Goal: Navigation & Orientation: Find specific page/section

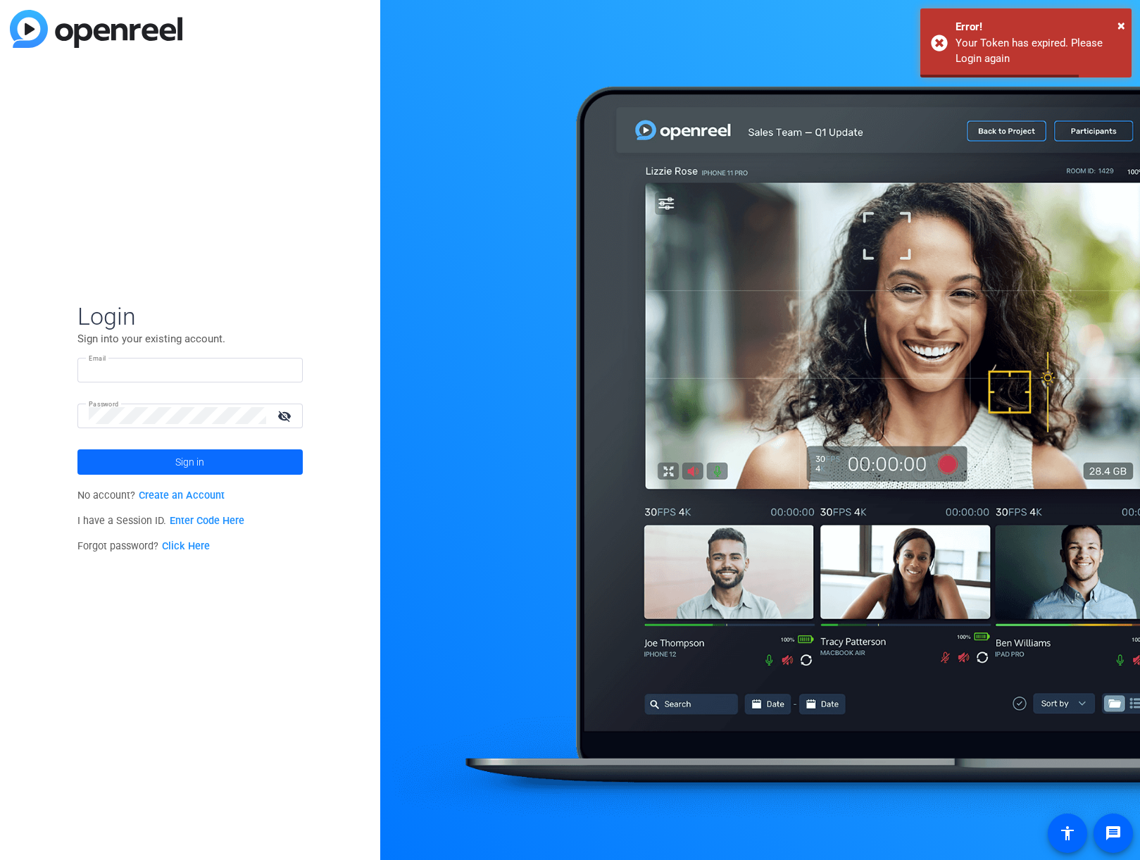
type input "[EMAIL_ADDRESS][DOMAIN_NAME]"
click at [239, 461] on span at bounding box center [189, 462] width 225 height 34
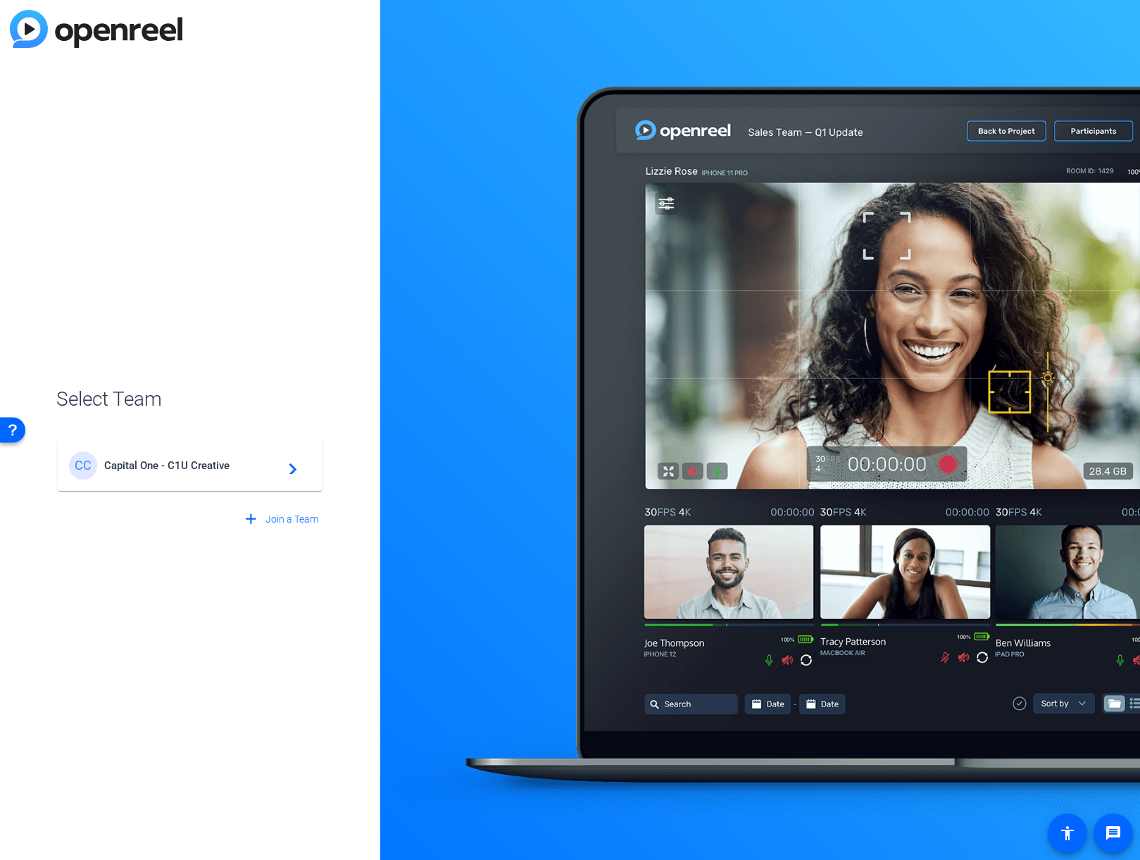
click at [187, 470] on span "Capital One - C1U Creative" at bounding box center [192, 465] width 176 height 13
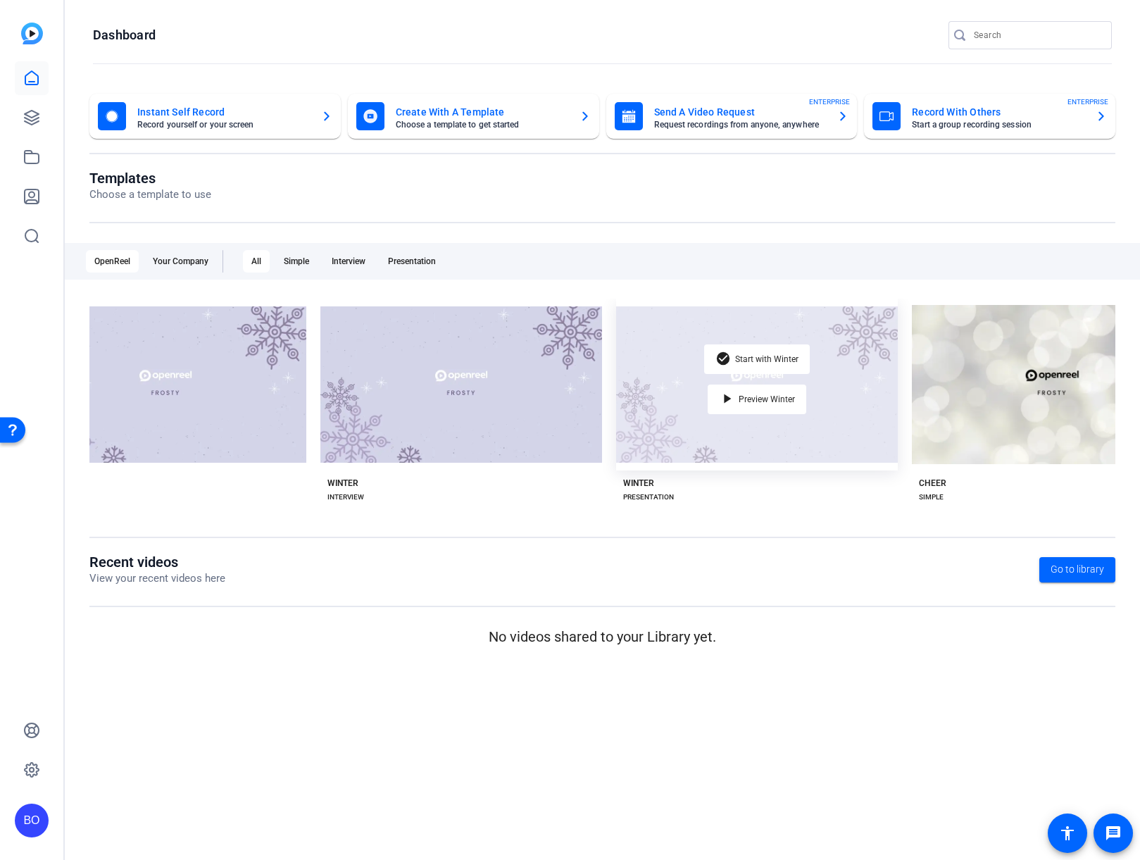
scroll to position [0, 3617]
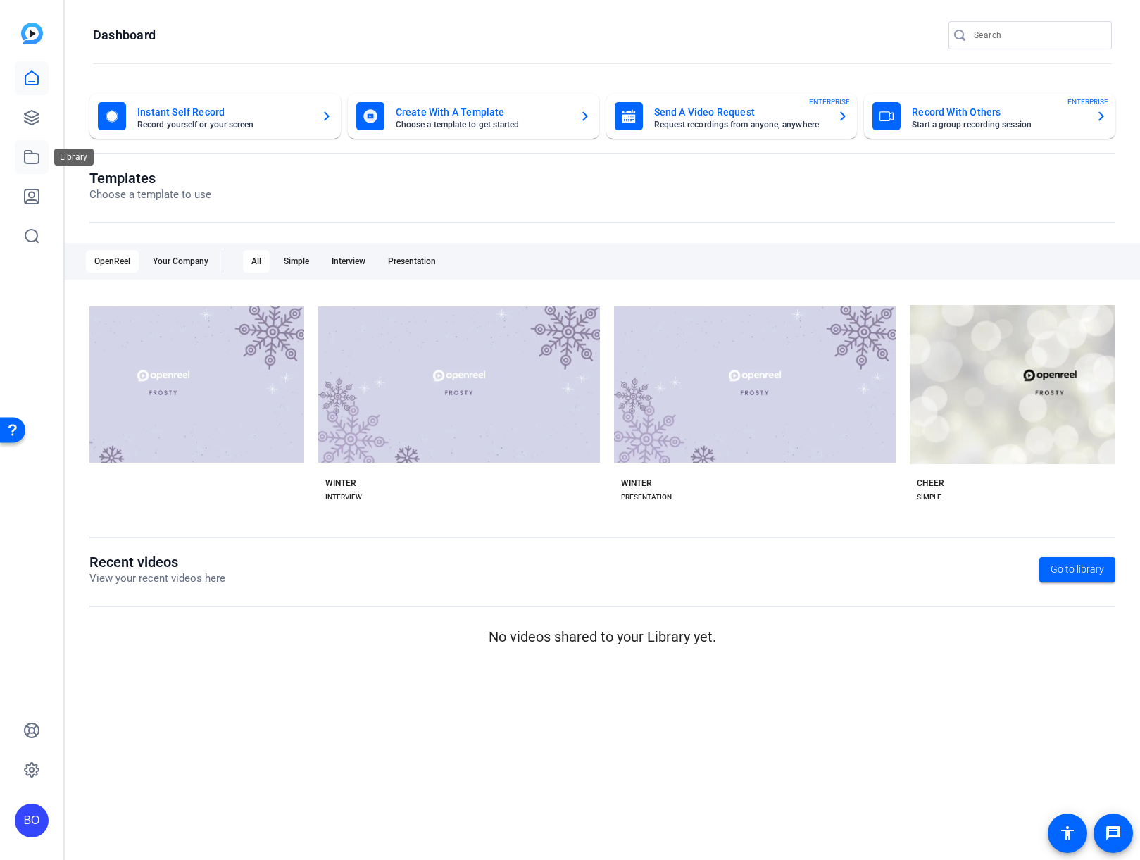
click at [31, 149] on icon at bounding box center [31, 157] width 17 height 17
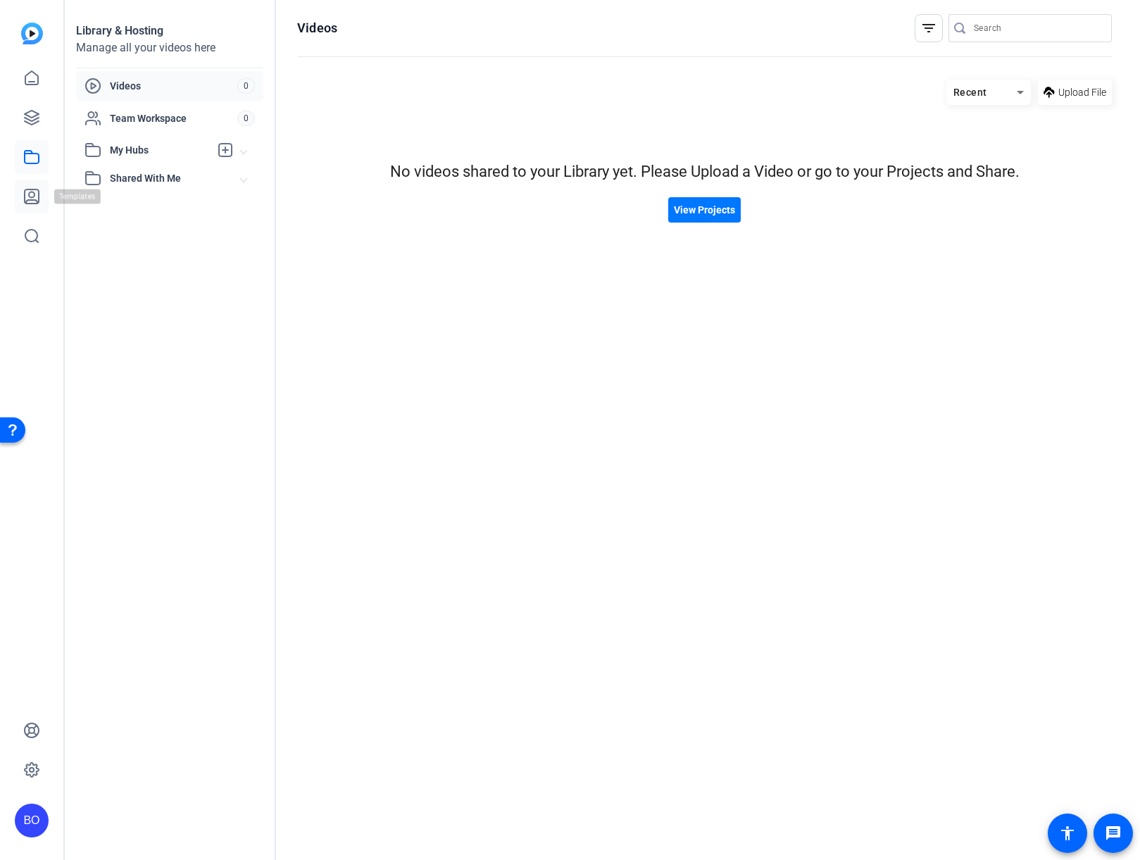
click at [32, 190] on icon at bounding box center [31, 196] width 17 height 17
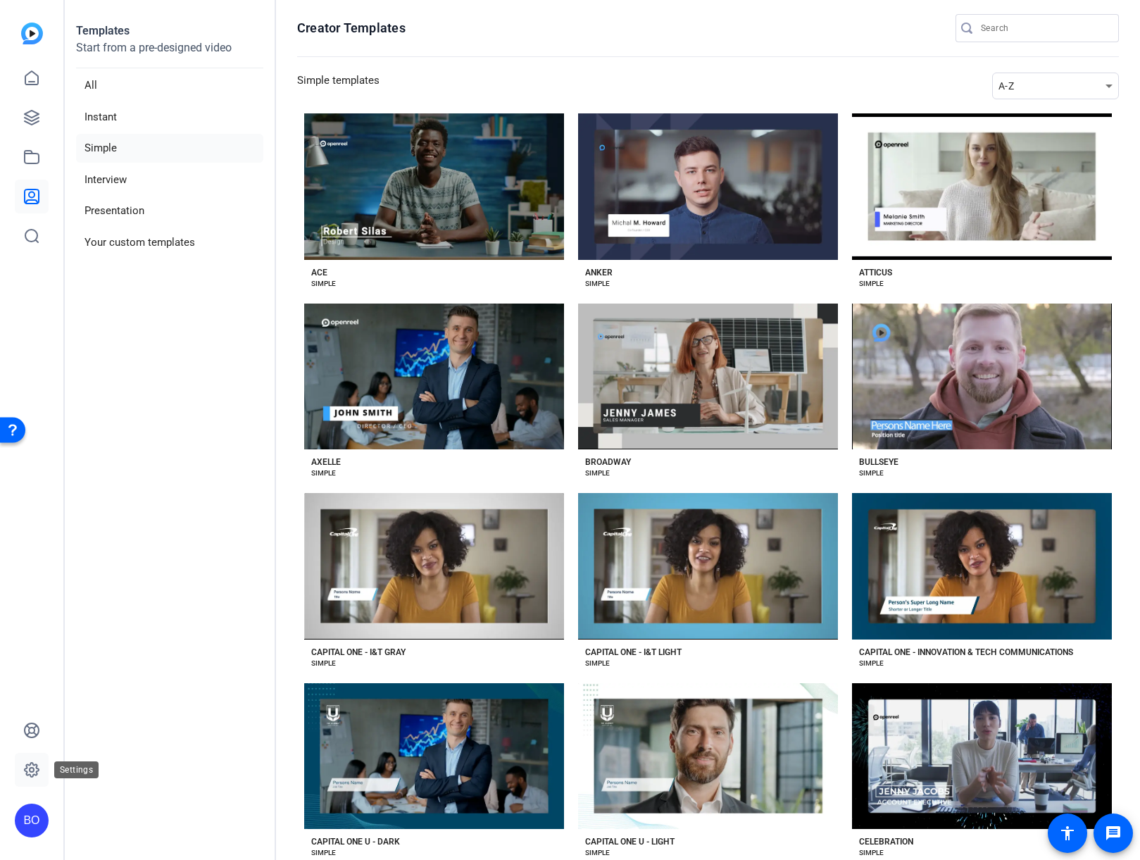
click at [24, 763] on icon at bounding box center [31, 769] width 17 height 17
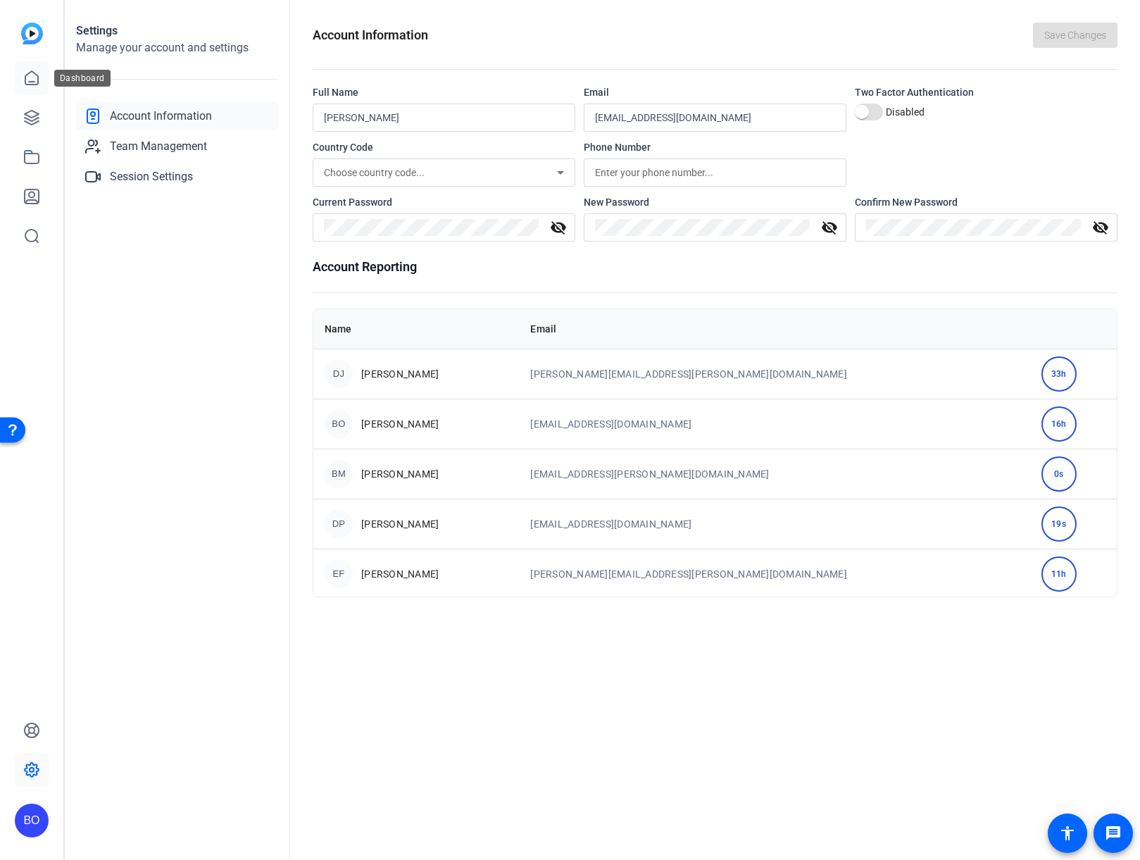
click at [34, 87] on link at bounding box center [32, 78] width 34 height 34
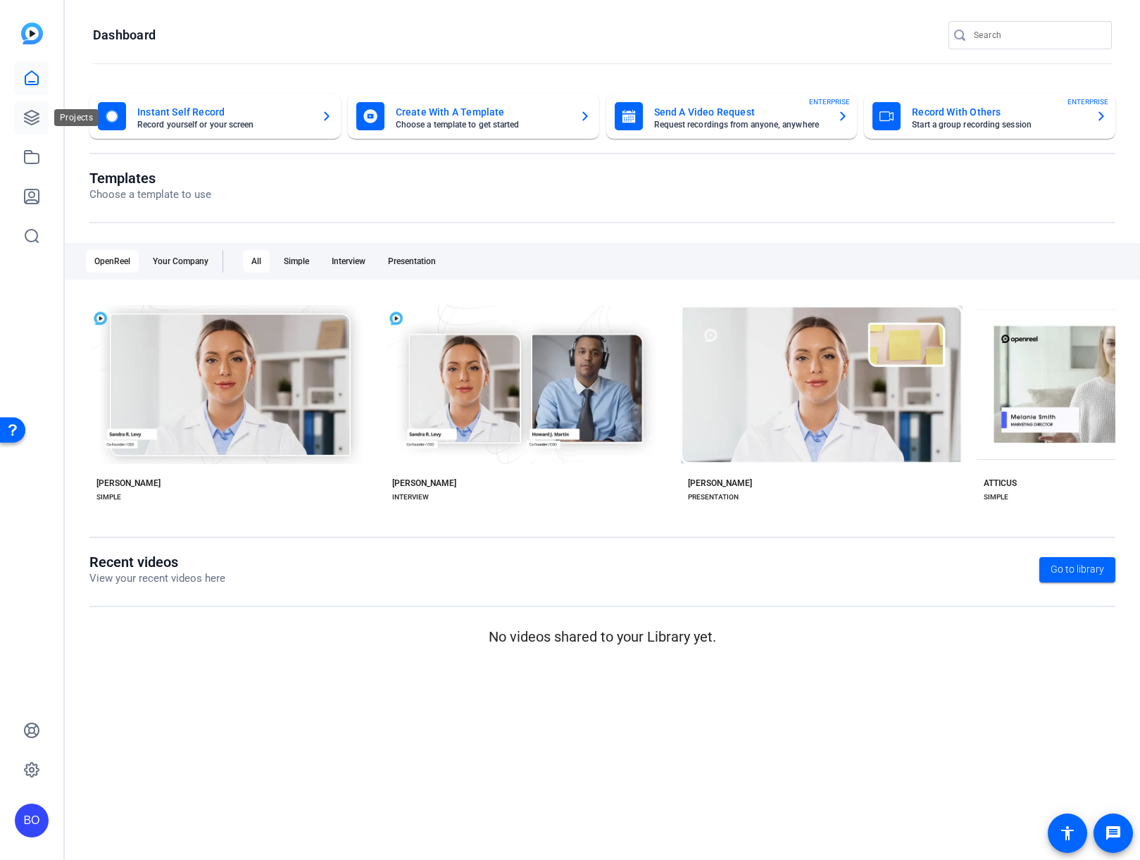
click at [37, 122] on icon at bounding box center [32, 118] width 14 height 14
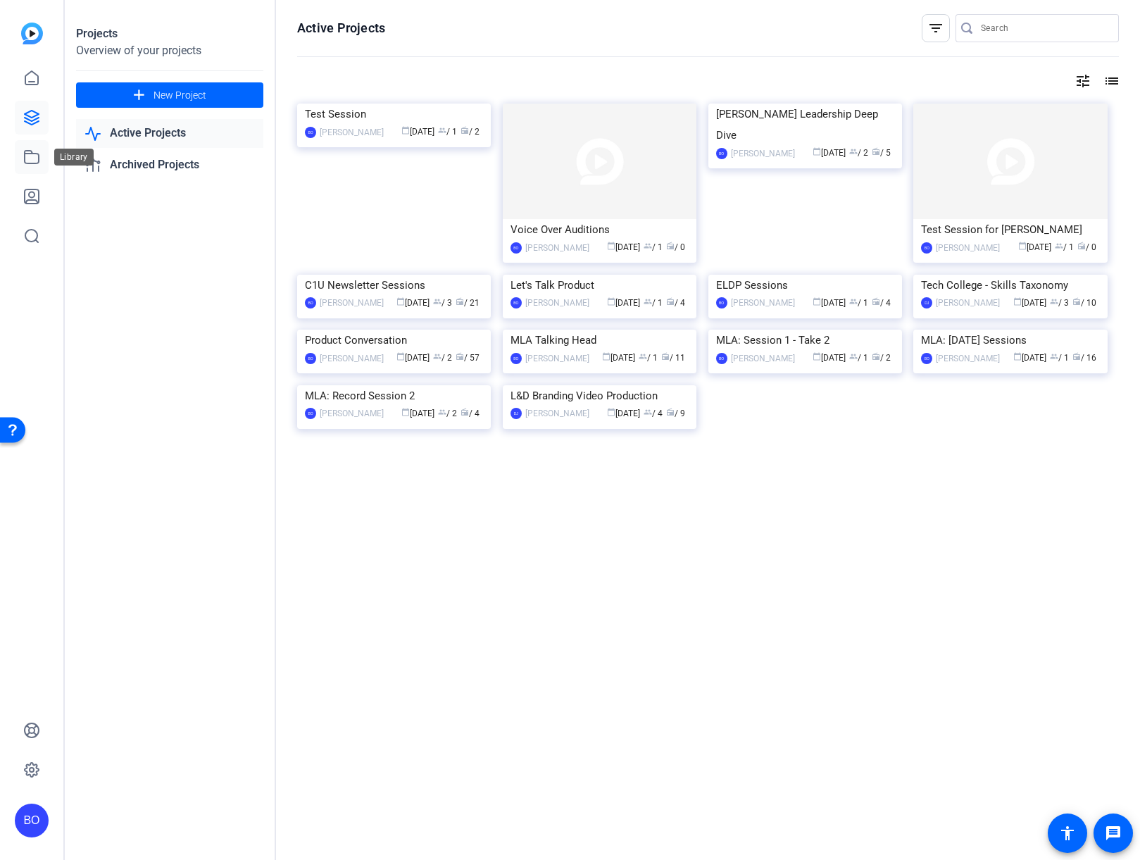
click at [27, 157] on icon at bounding box center [31, 157] width 17 height 17
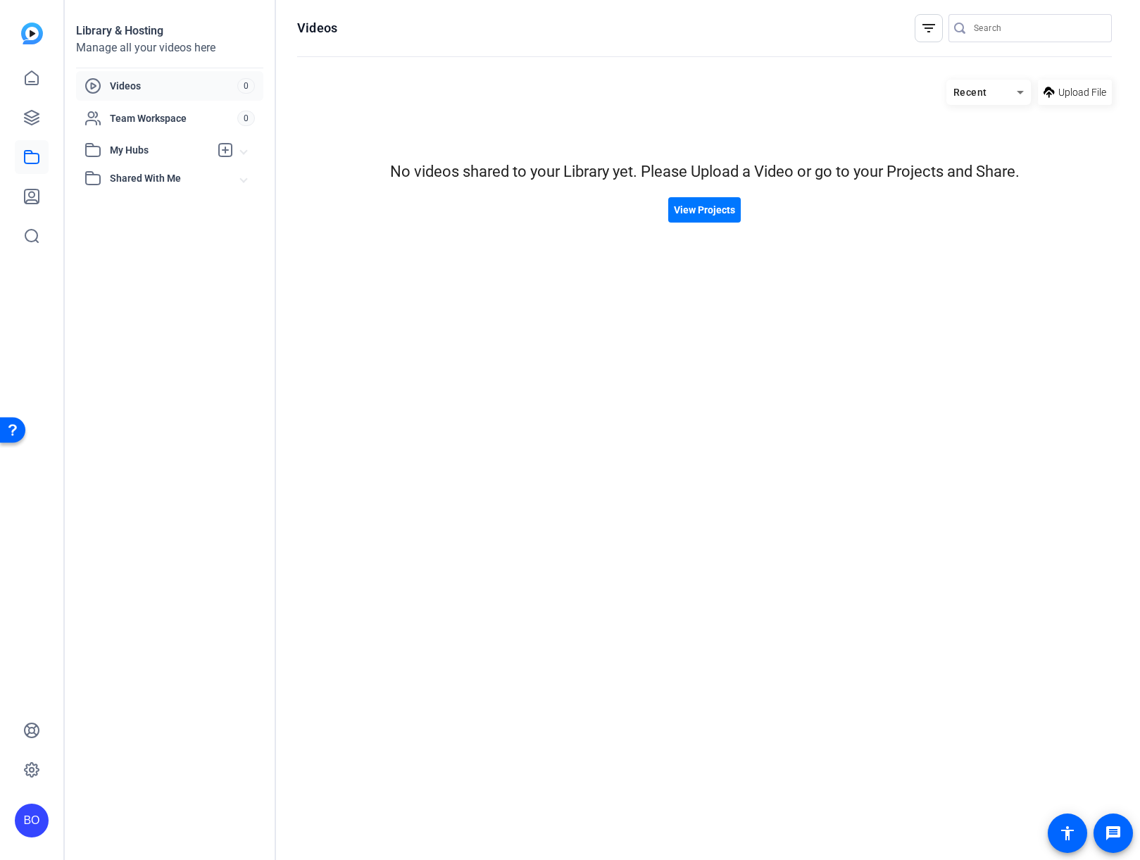
click at [242, 152] on span at bounding box center [244, 150] width 6 height 15
click at [243, 151] on span at bounding box center [244, 150] width 6 height 15
click at [133, 87] on span "Videos" at bounding box center [173, 86] width 127 height 14
click at [32, 88] on link at bounding box center [32, 78] width 34 height 34
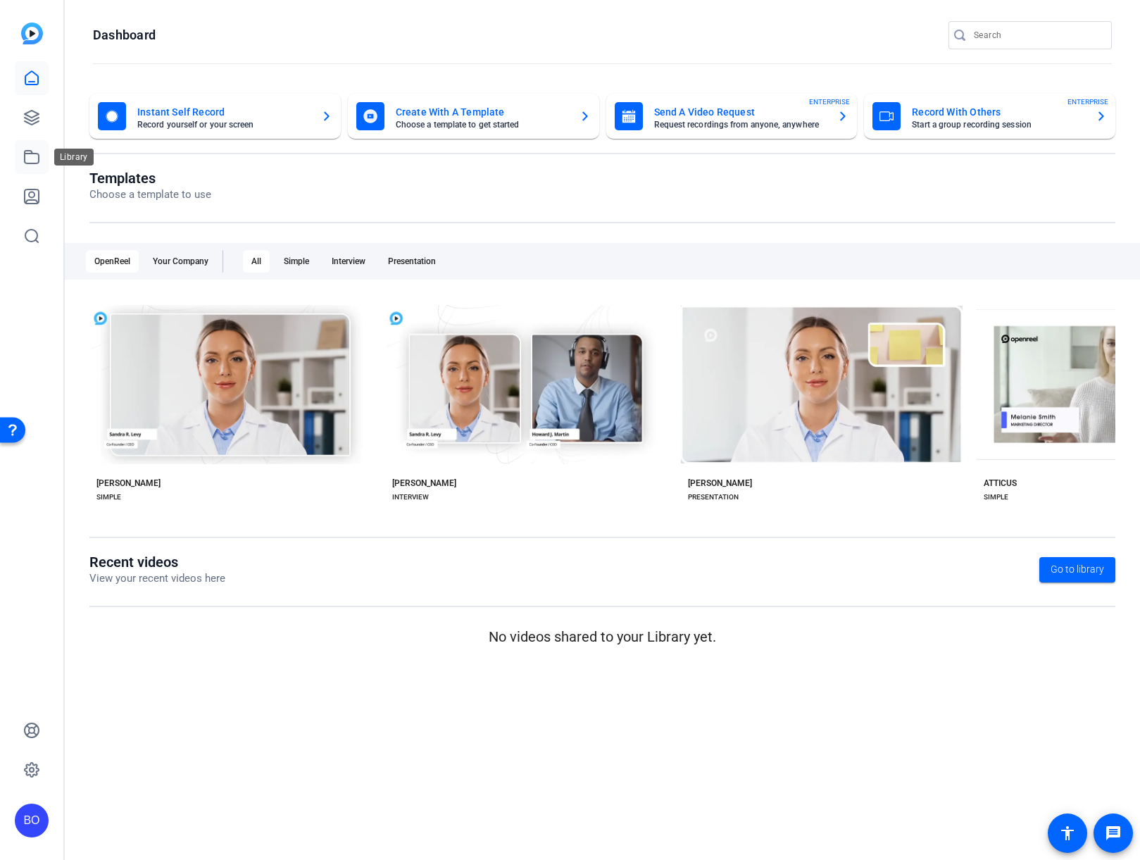
click at [30, 158] on icon at bounding box center [31, 157] width 17 height 17
